Goal: Find specific page/section: Find specific page/section

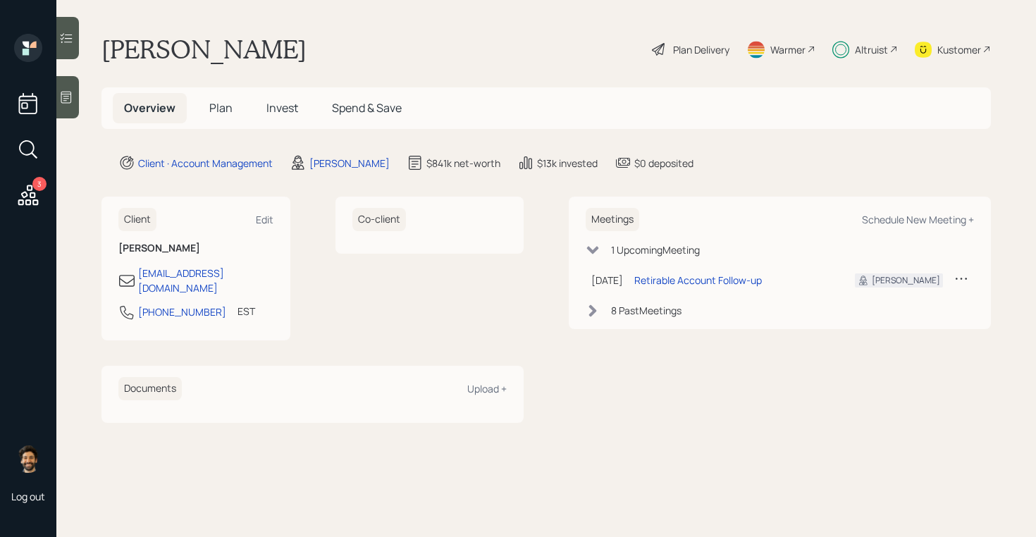
click at [871, 51] on div "Altruist" at bounding box center [871, 49] width 33 height 15
